Goal: Navigation & Orientation: Find specific page/section

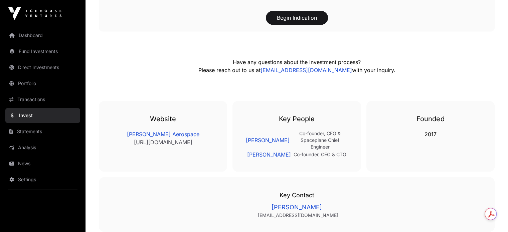
scroll to position [1127, 0]
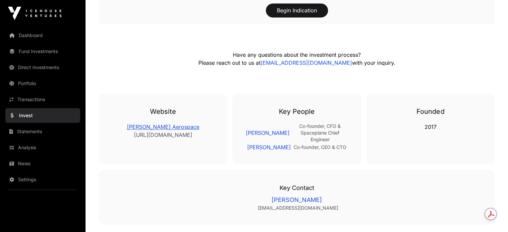
click at [170, 131] on link "[PERSON_NAME] Aerospace" at bounding box center [162, 127] width 101 height 8
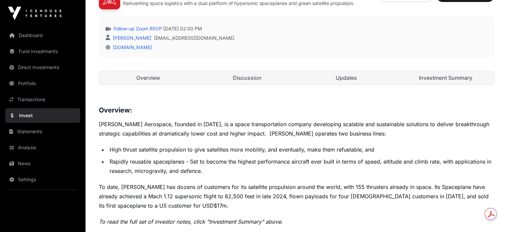
scroll to position [168, 0]
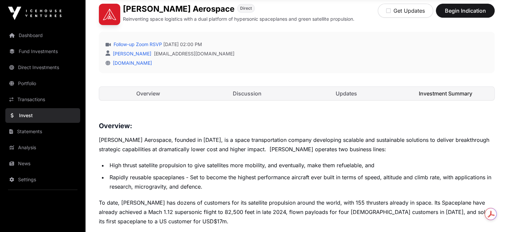
click at [440, 100] on link "Investment Summary" at bounding box center [445, 93] width 98 height 13
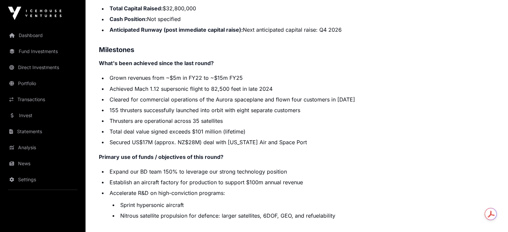
scroll to position [1183, 0]
click at [30, 116] on link "Invest" at bounding box center [42, 115] width 75 height 15
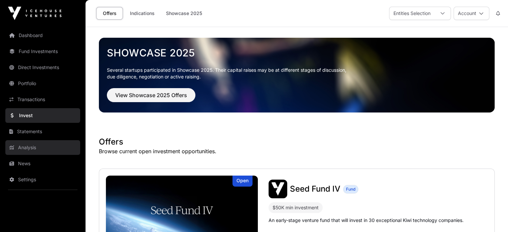
click at [29, 151] on link "Analysis" at bounding box center [42, 147] width 75 height 15
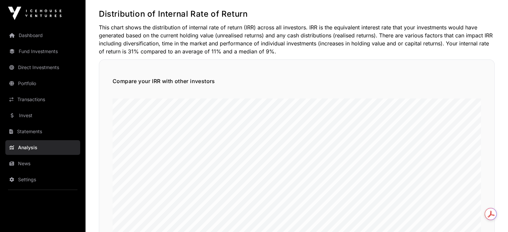
scroll to position [97, 0]
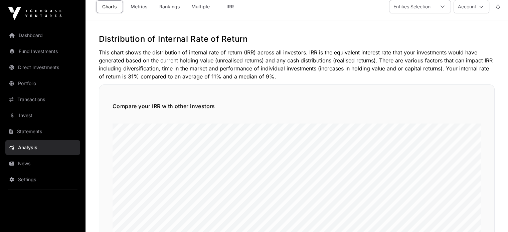
scroll to position [0, 0]
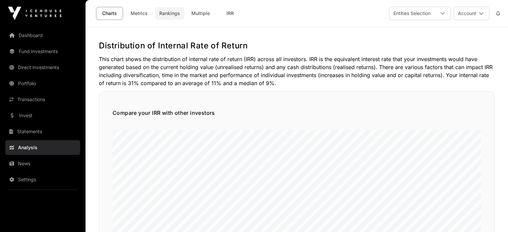
click at [170, 9] on link "Rankings" at bounding box center [169, 13] width 29 height 13
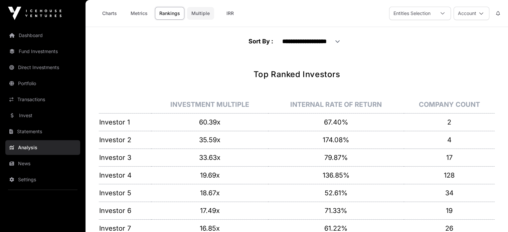
click at [198, 9] on link "Multiple" at bounding box center [200, 13] width 27 height 13
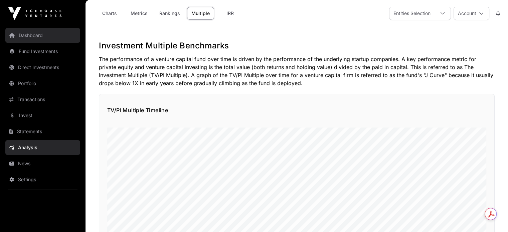
click at [50, 36] on link "Dashboard" at bounding box center [42, 35] width 75 height 15
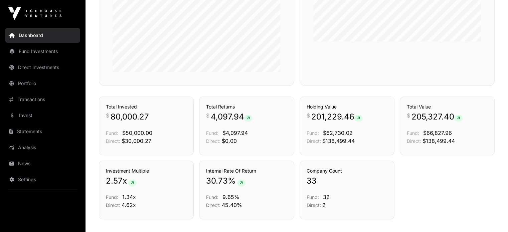
scroll to position [457, 0]
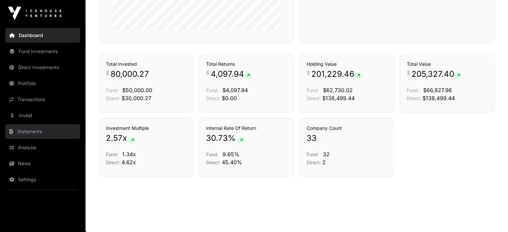
click at [25, 132] on link "Statements" at bounding box center [42, 131] width 75 height 15
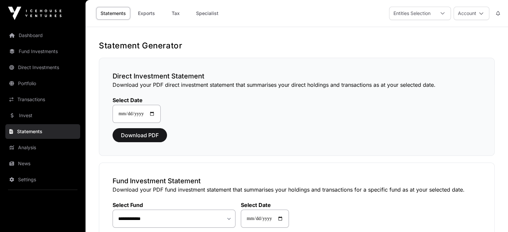
click at [413, 154] on div "**********" at bounding box center [297, 107] width 396 height 98
click at [31, 113] on link "Invest" at bounding box center [42, 115] width 75 height 15
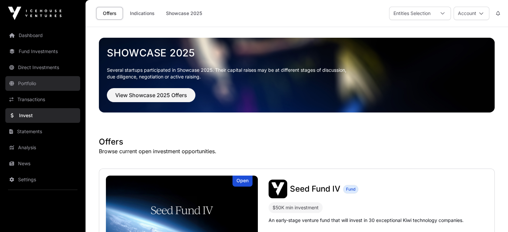
click at [27, 85] on link "Portfolio" at bounding box center [42, 83] width 75 height 15
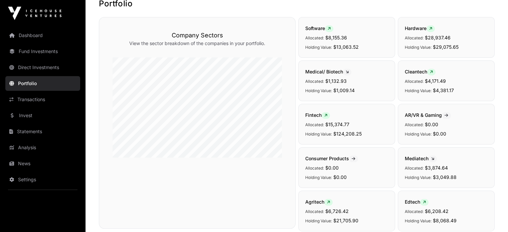
scroll to position [856, 0]
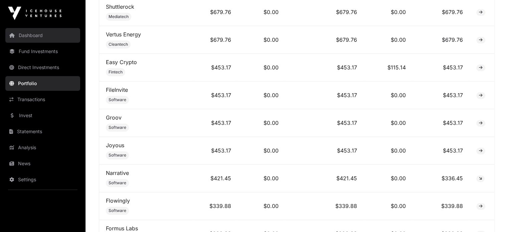
click at [44, 36] on link "Dashboard" at bounding box center [42, 35] width 75 height 15
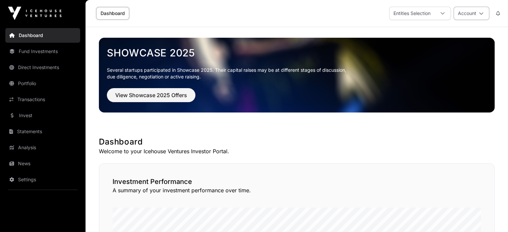
click at [469, 17] on button "Account" at bounding box center [471, 13] width 36 height 13
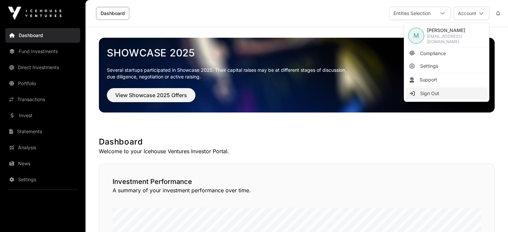
click at [431, 92] on span "Sign Out" at bounding box center [429, 93] width 19 height 7
